Goal: Browse casually

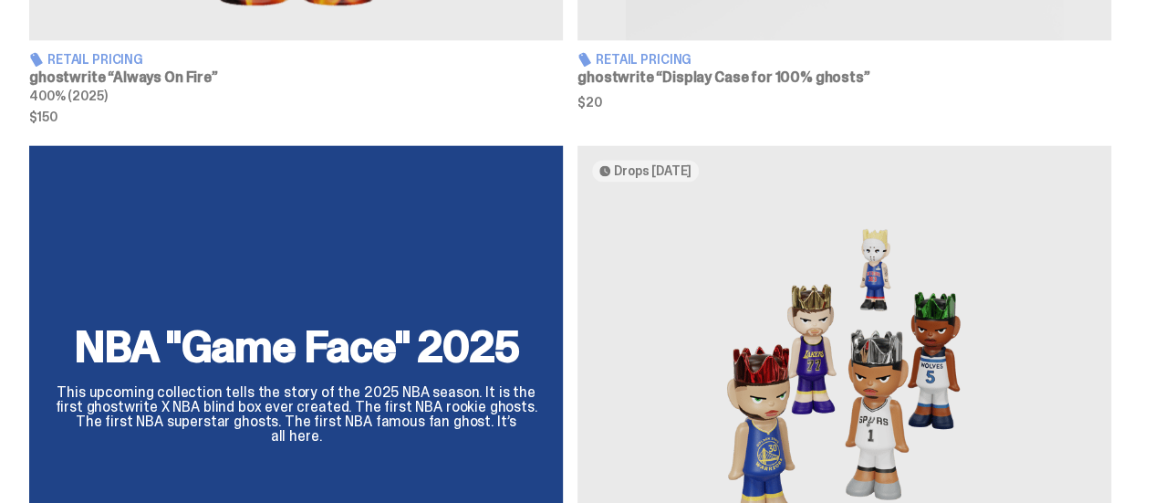
scroll to position [1460, 0]
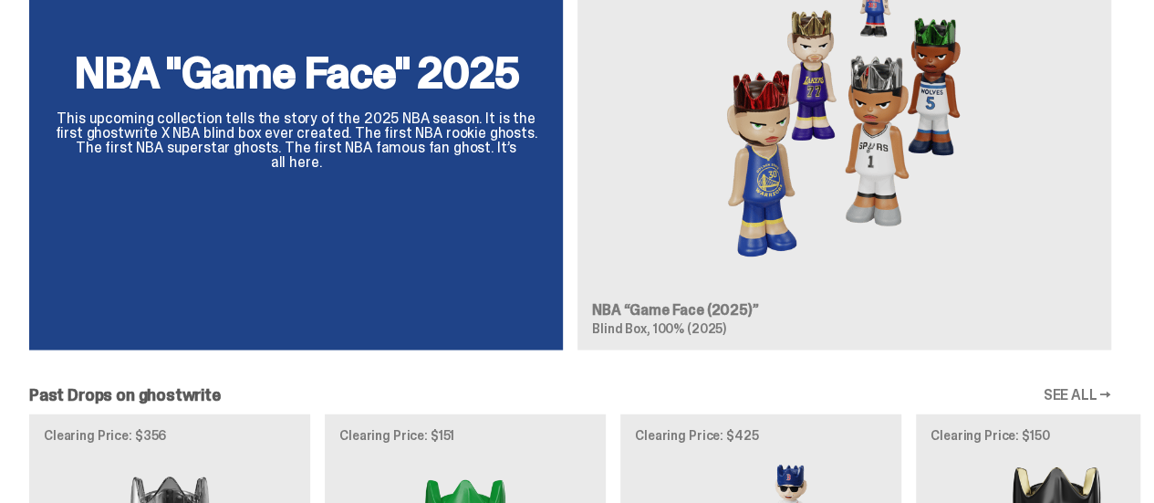
click at [691, 174] on div "NBA "Game Face" 2025 This upcoming collection tells the story of the 2025 NBA s…" at bounding box center [570, 117] width 1140 height 493
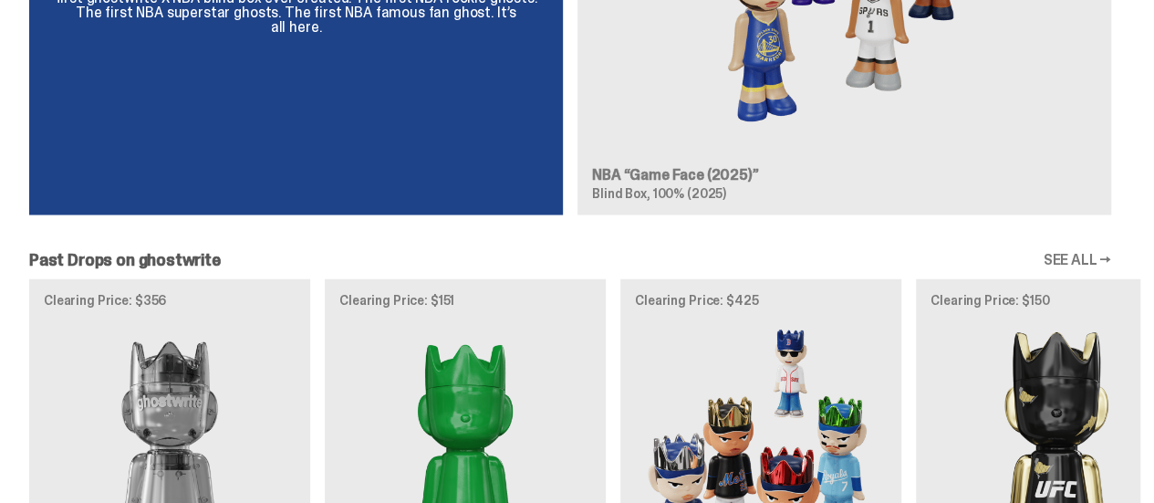
scroll to position [1733, 0]
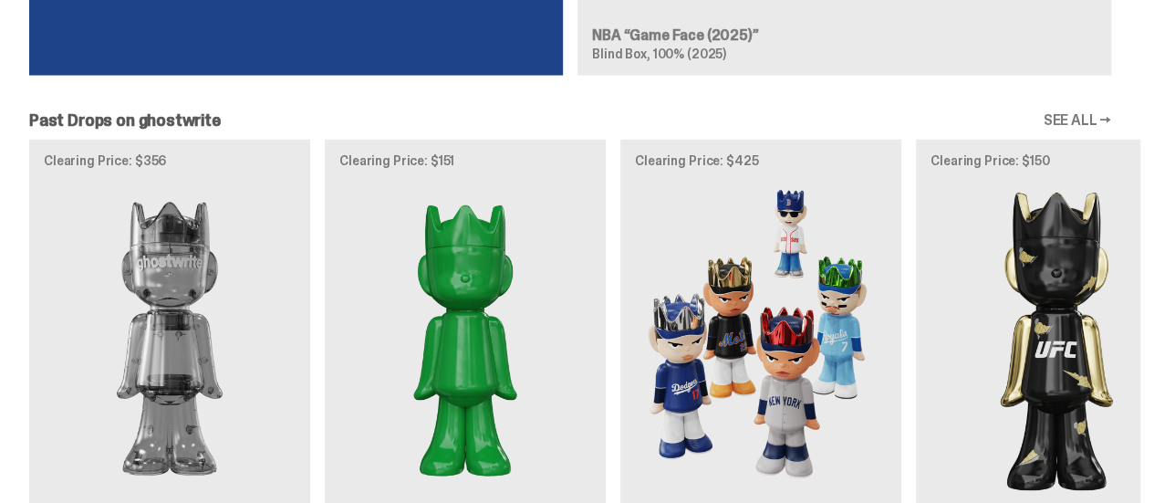
click at [770, 319] on div "Clearing Price: $356 Archived ghostwrite “Two” 400% (2025) Clearing Price: $151…" at bounding box center [570, 366] width 1140 height 452
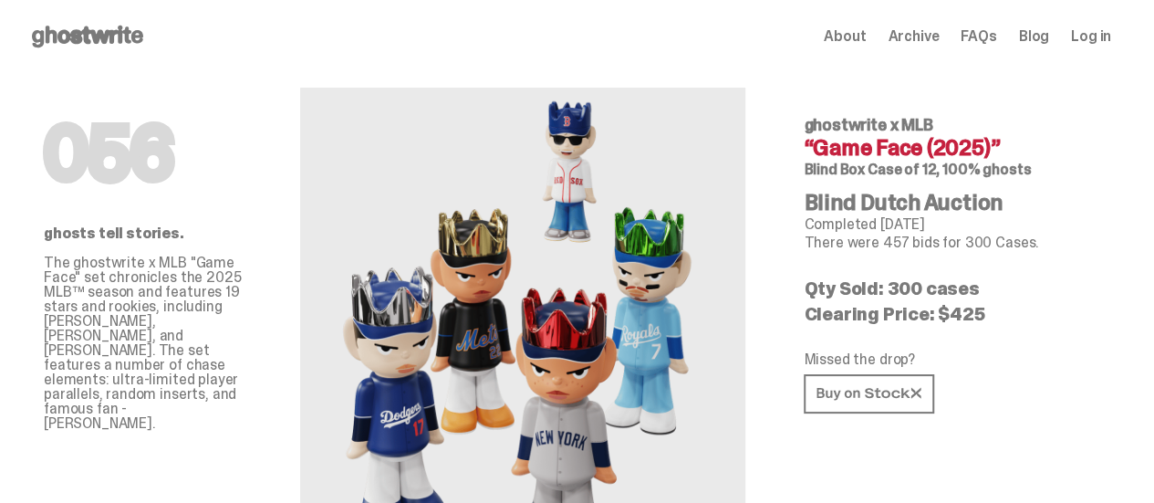
drag, startPoint x: 577, startPoint y: 153, endPoint x: 569, endPoint y: 247, distance: 94.2
click at [643, 180] on img at bounding box center [522, 339] width 401 height 502
drag, startPoint x: 486, startPoint y: 278, endPoint x: 545, endPoint y: 283, distance: 58.6
click at [545, 283] on img at bounding box center [522, 339] width 401 height 502
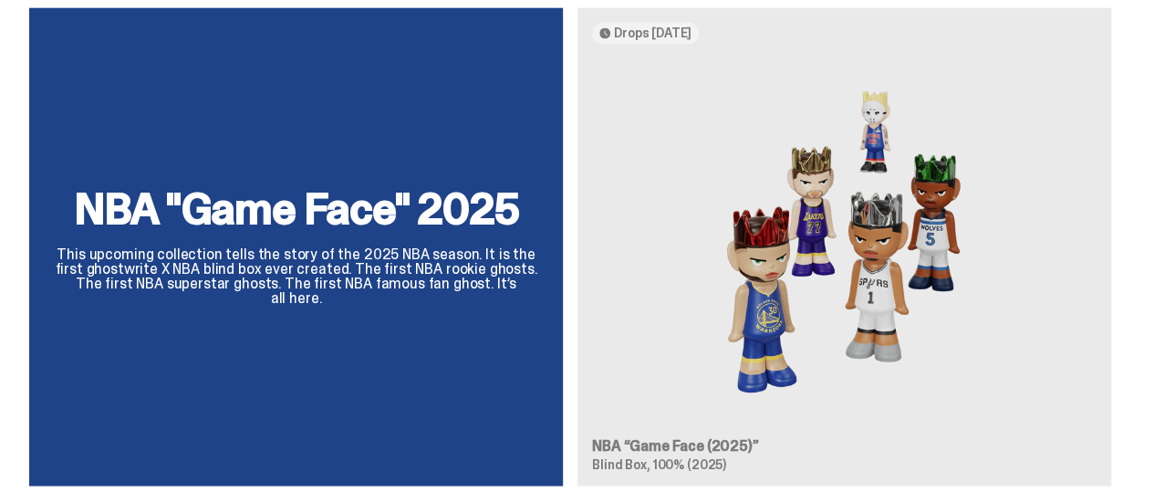
scroll to position [1295, 0]
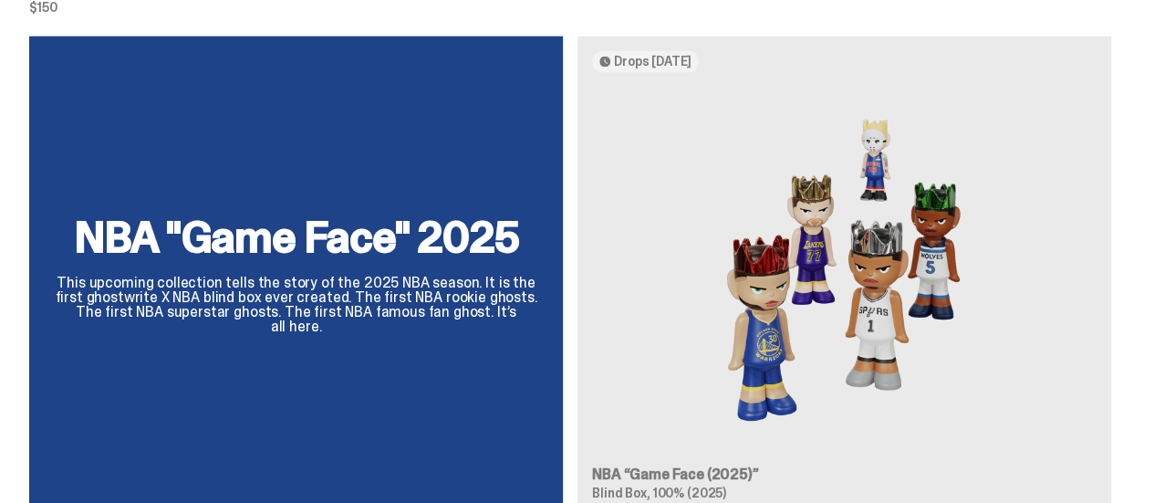
click at [737, 268] on div "NBA "Game Face" 2025 This upcoming collection tells the story of the 2025 NBA s…" at bounding box center [570, 282] width 1140 height 493
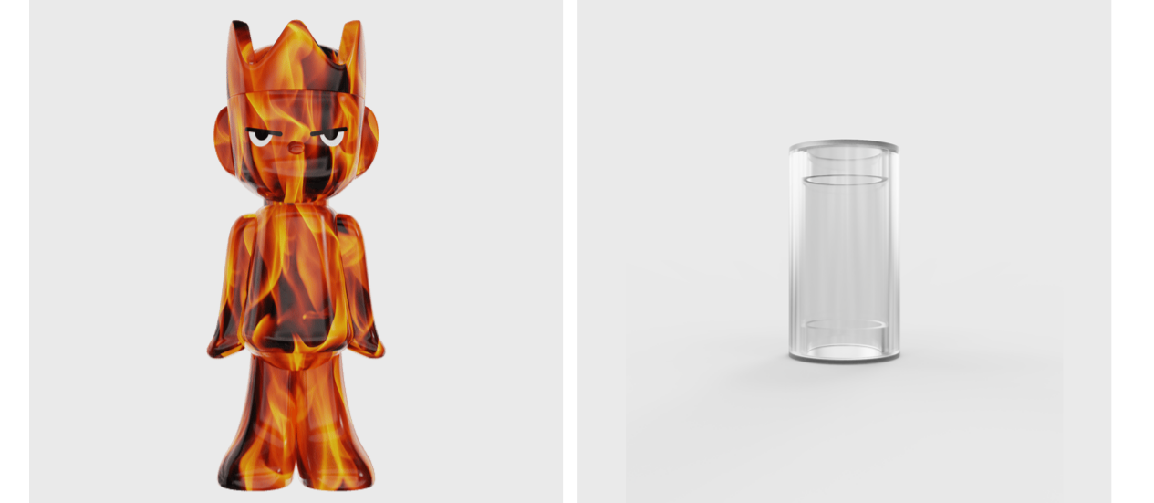
scroll to position [730, 0]
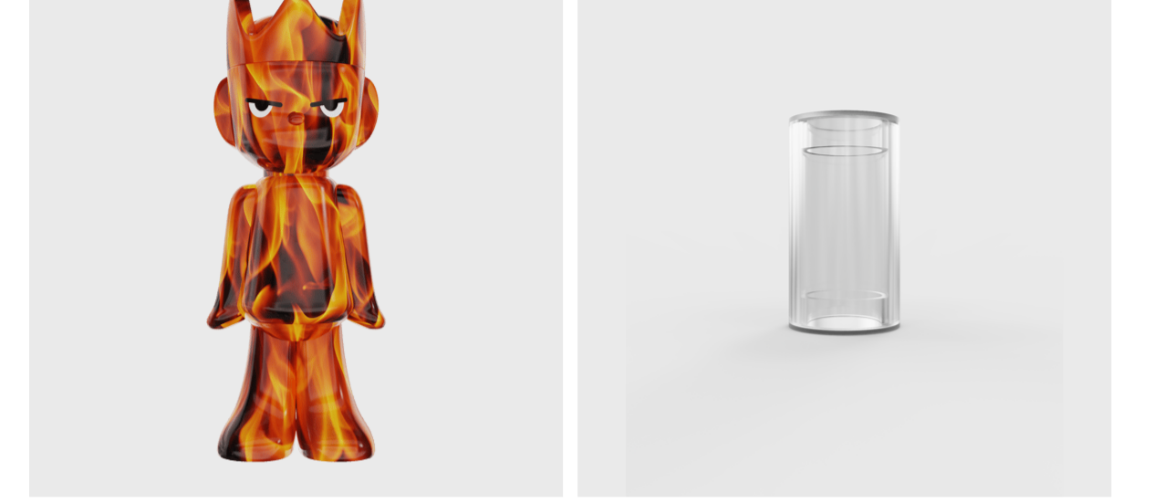
click at [827, 305] on img at bounding box center [844, 222] width 534 height 547
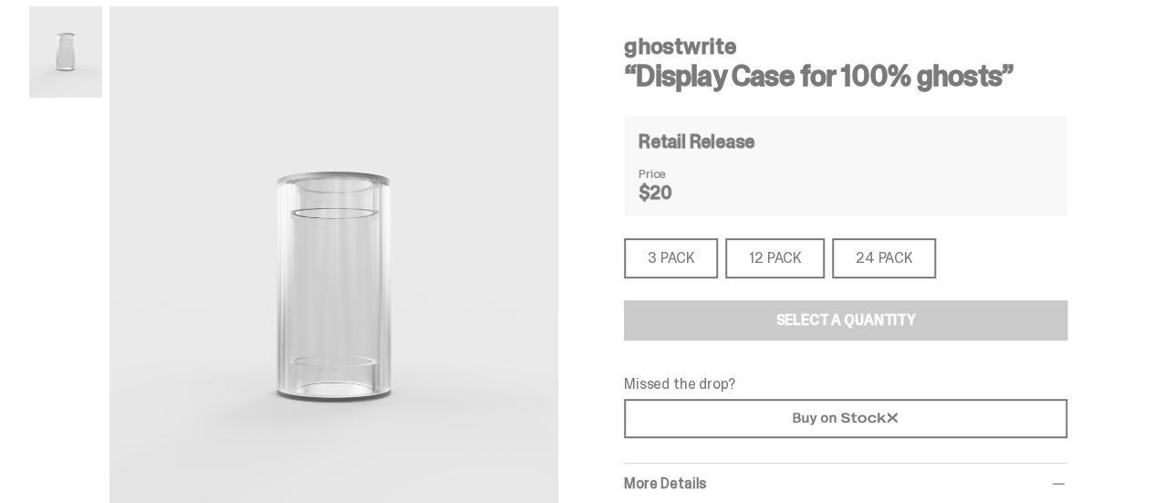
scroll to position [91, 0]
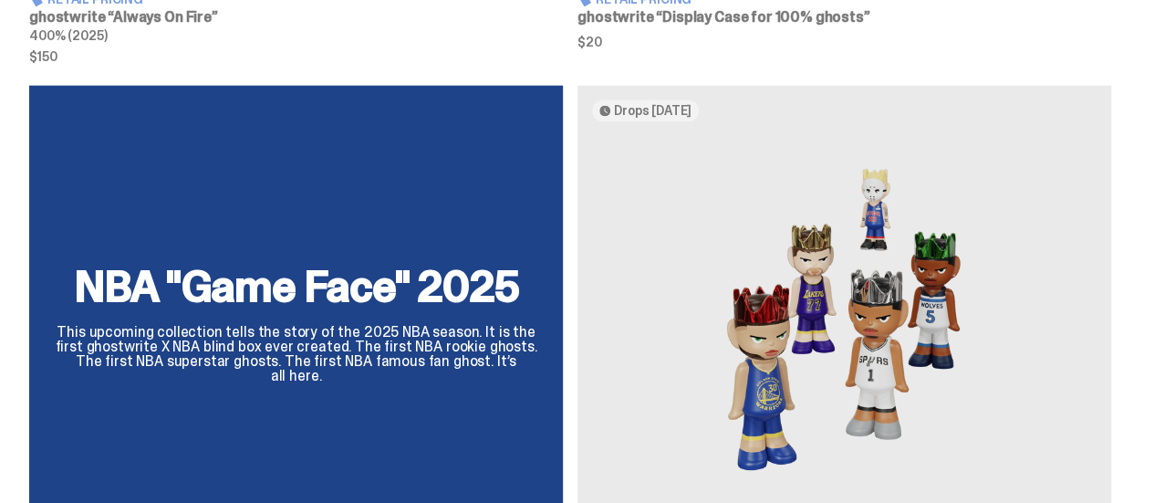
scroll to position [1095, 0]
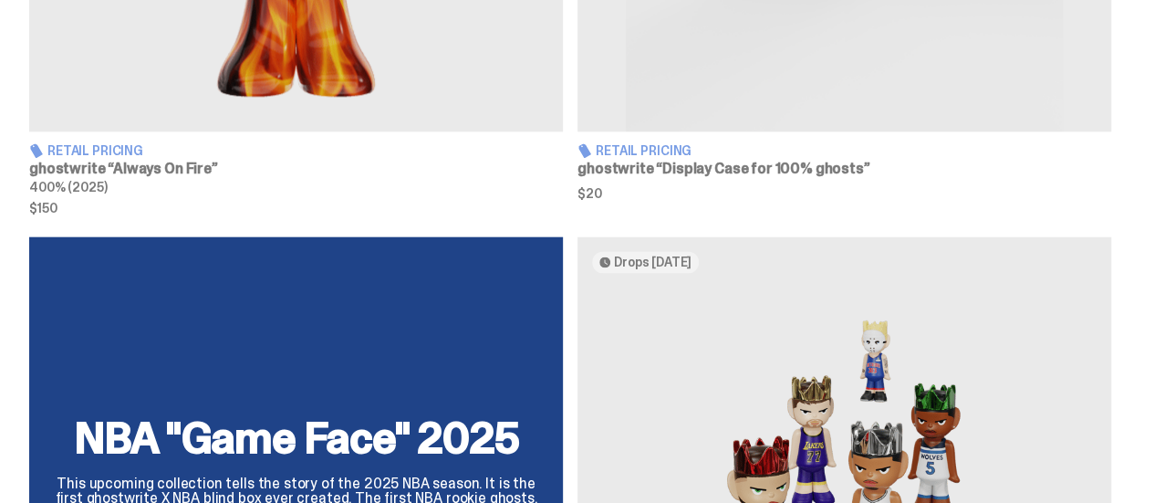
click at [840, 353] on div "NBA "Game Face" 2025 This upcoming collection tells the story of the 2025 NBA s…" at bounding box center [570, 482] width 1140 height 493
click at [646, 374] on div "NBA "Game Face" 2025 This upcoming collection tells the story of the 2025 NBA s…" at bounding box center [570, 482] width 1140 height 493
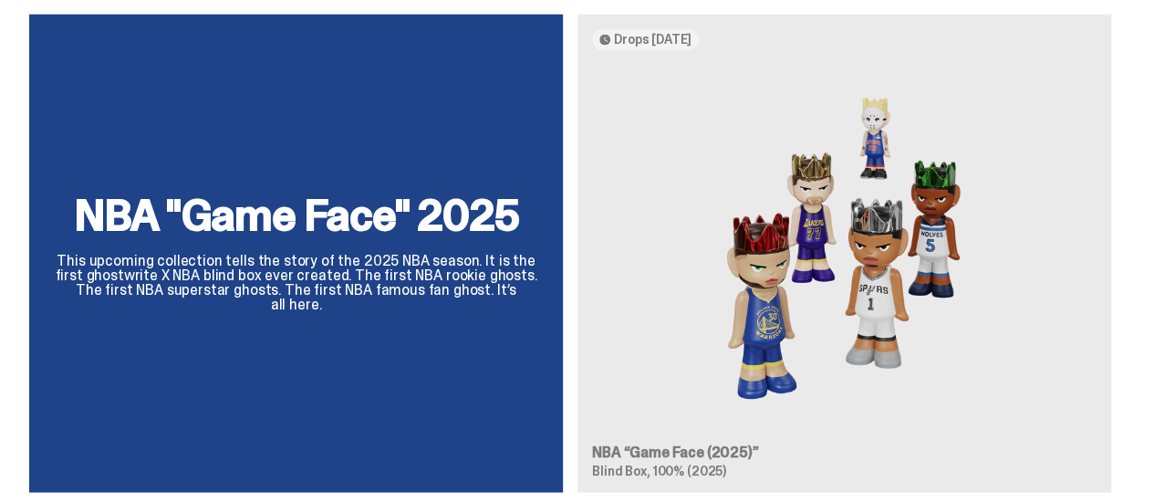
scroll to position [1277, 0]
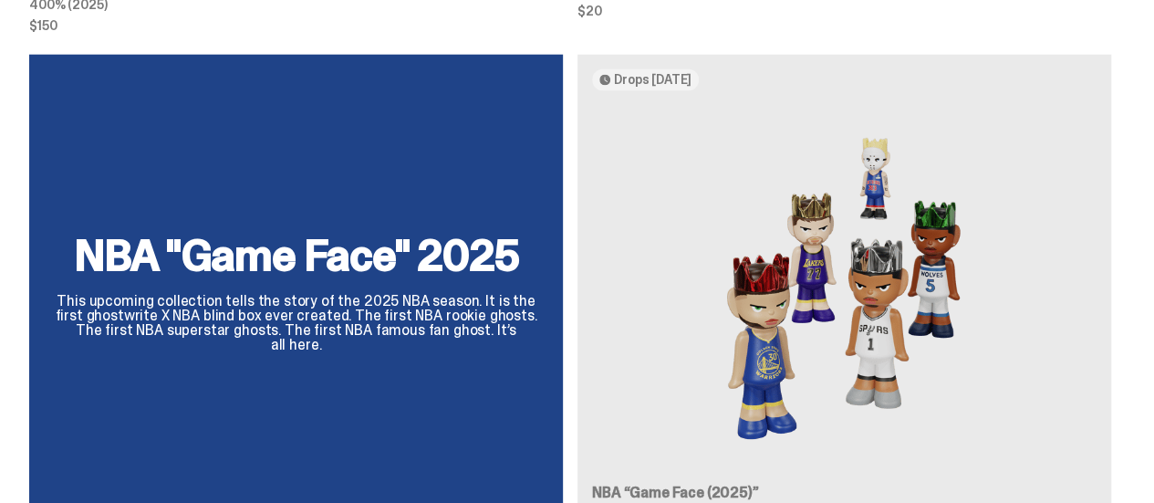
click at [351, 284] on div "NBA "Game Face" 2025 This upcoming collection tells the story of the 2025 NBA s…" at bounding box center [570, 300] width 1140 height 493
click at [686, 336] on div "NBA "Game Face" 2025 This upcoming collection tells the story of the 2025 NBA s…" at bounding box center [570, 300] width 1140 height 493
click at [825, 335] on div "NBA "Game Face" 2025 This upcoming collection tells the story of the 2025 NBA s…" at bounding box center [570, 300] width 1140 height 493
